Goal: Task Accomplishment & Management: Manage account settings

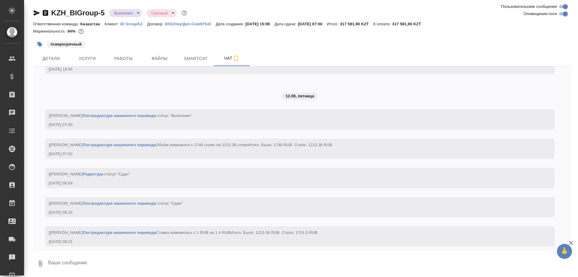
scroll to position [1807, 0]
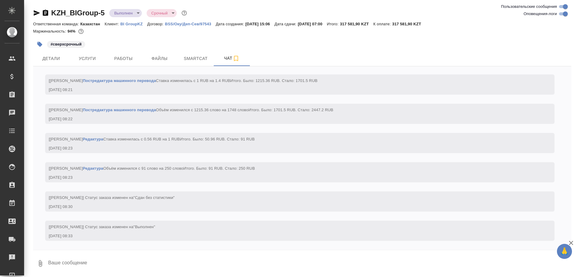
click at [123, 23] on p "BI GroupKZ" at bounding box center [133, 24] width 27 height 5
click at [120, 21] on link "BI GroupKZ" at bounding box center [133, 23] width 27 height 5
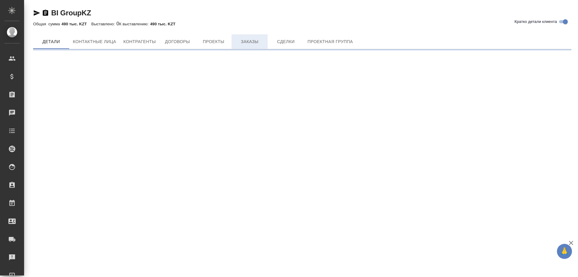
click at [249, 41] on span "Заказы" at bounding box center [249, 42] width 29 height 8
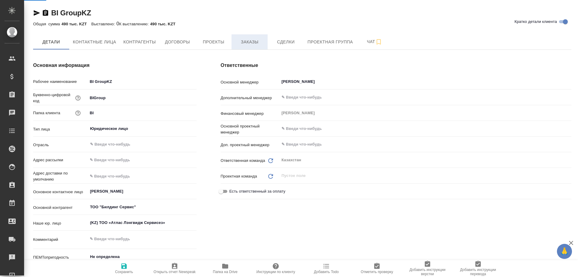
type textarea "x"
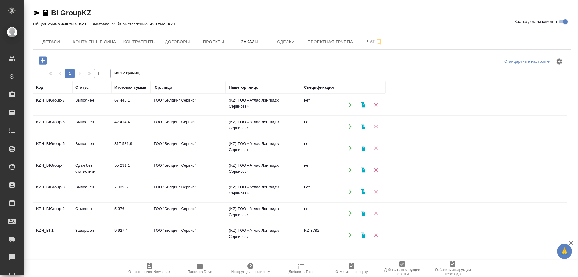
click at [45, 123] on td "KZH_BIGroup-6" at bounding box center [52, 126] width 39 height 21
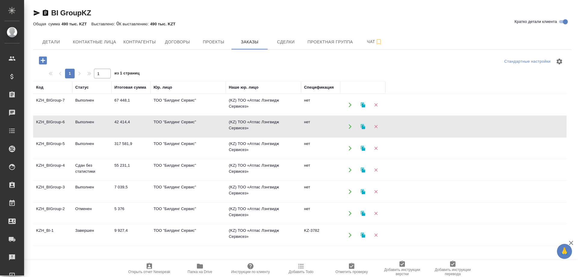
click at [45, 123] on td "KZH_BIGroup-6" at bounding box center [52, 126] width 39 height 21
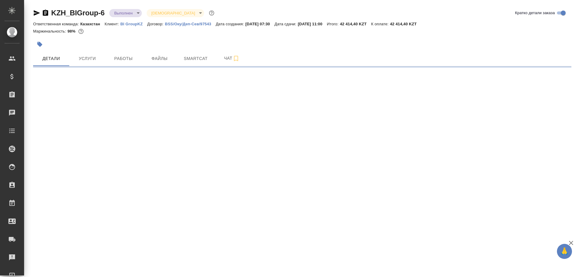
select select "RU"
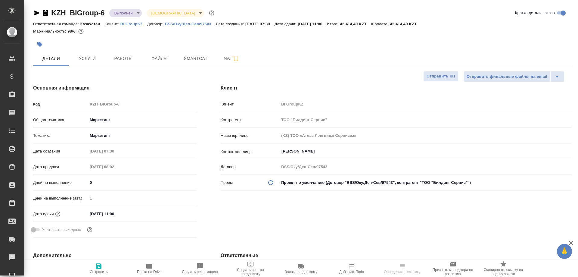
type textarea "x"
click at [128, 58] on span "Работы" at bounding box center [123, 59] width 29 height 8
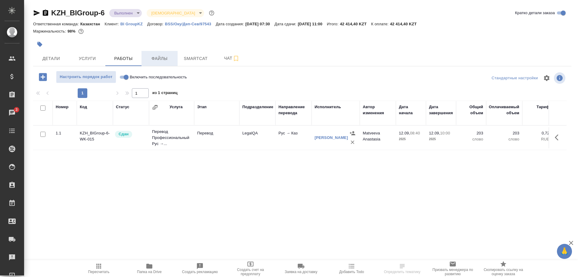
click at [160, 56] on span "Файлы" at bounding box center [159, 59] width 29 height 8
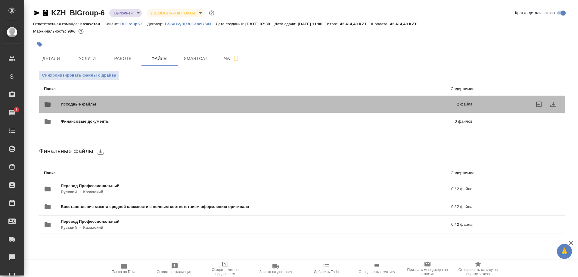
click at [136, 100] on div "Исходные файлы 2 файла" at bounding box center [258, 104] width 429 height 14
